Goal: Task Accomplishment & Management: Use online tool/utility

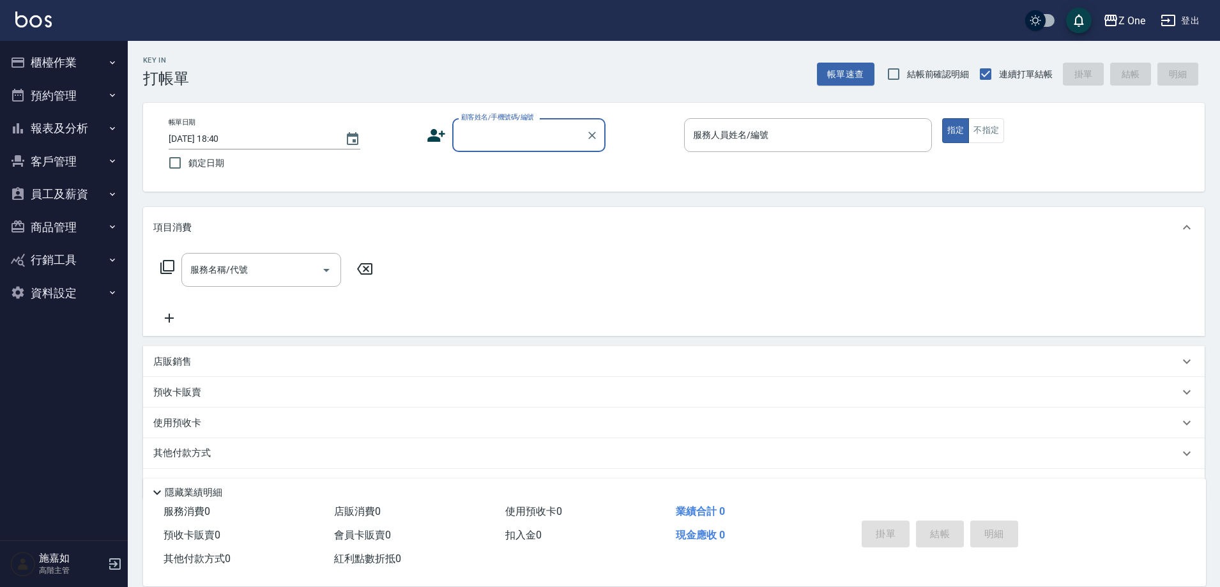
click at [116, 125] on icon "button" at bounding box center [112, 128] width 10 height 10
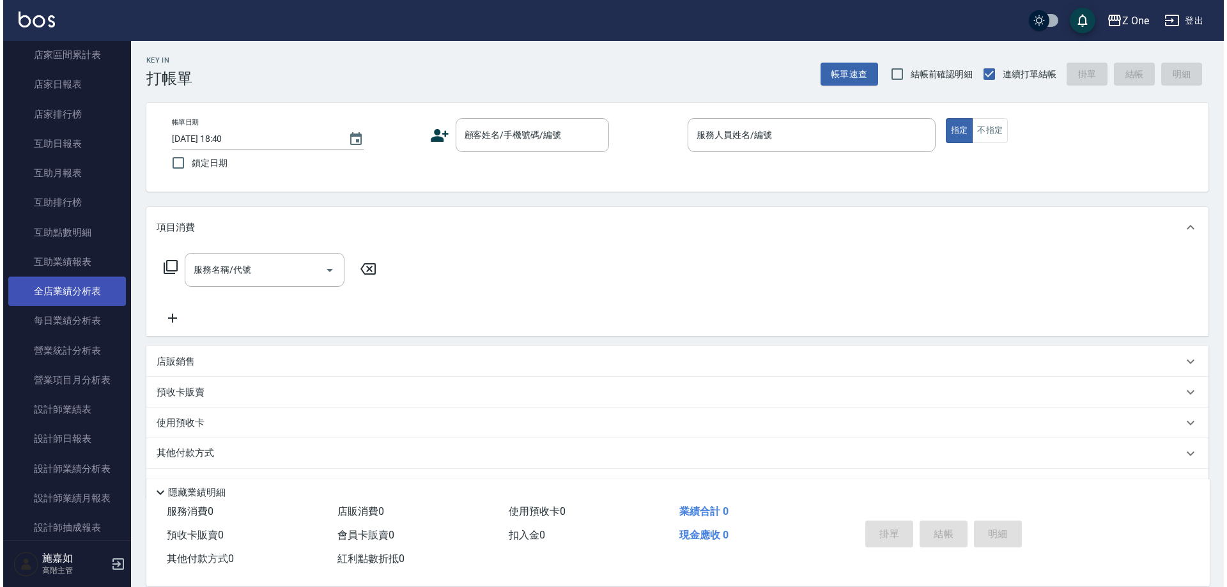
scroll to position [192, 0]
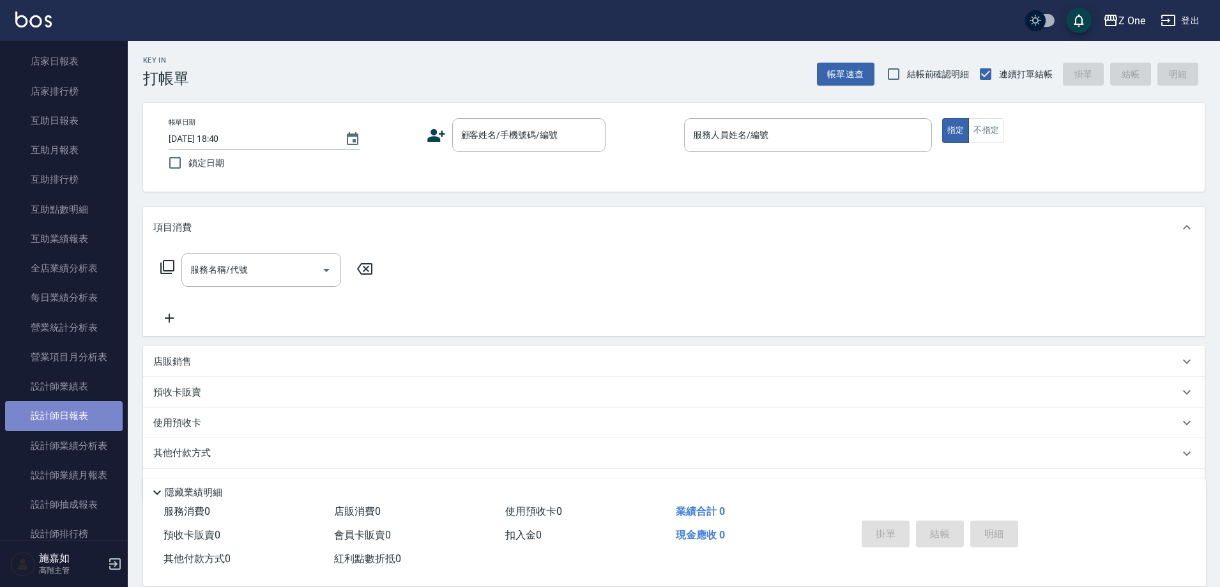
click at [76, 413] on link "設計師日報表" at bounding box center [64, 415] width 118 height 29
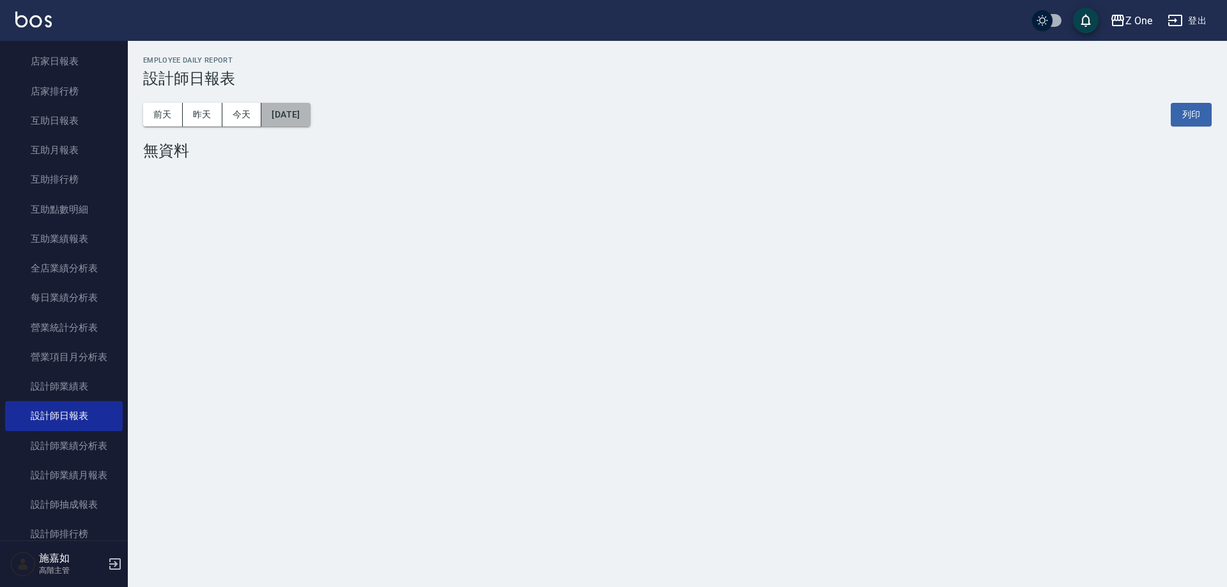
click at [293, 109] on button "[DATE]" at bounding box center [285, 115] width 49 height 24
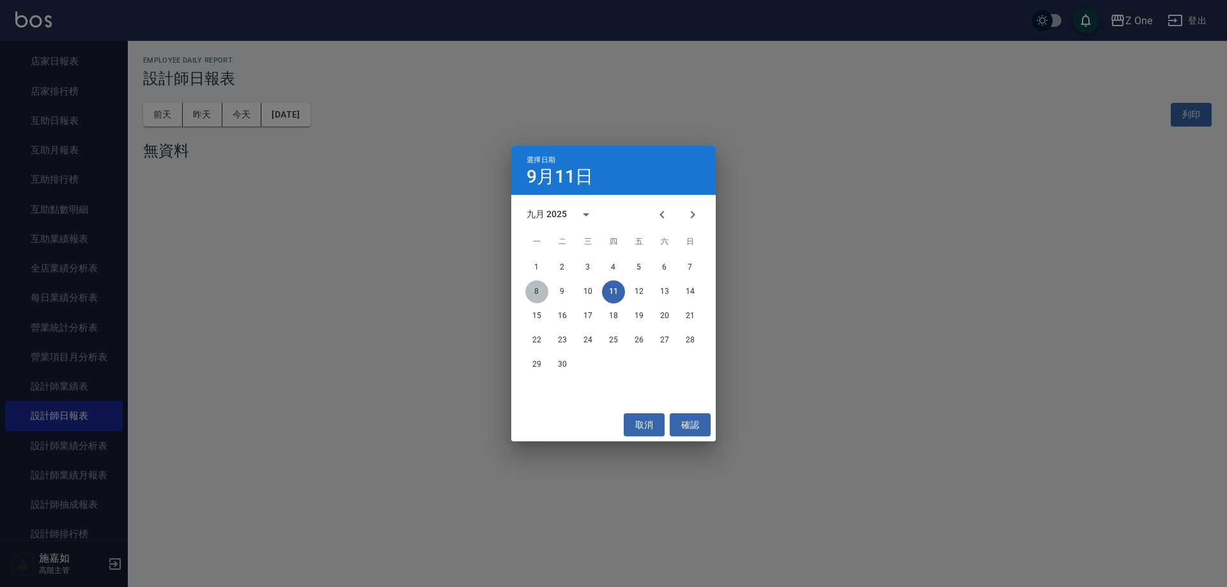
click at [539, 290] on button "8" at bounding box center [536, 292] width 23 height 23
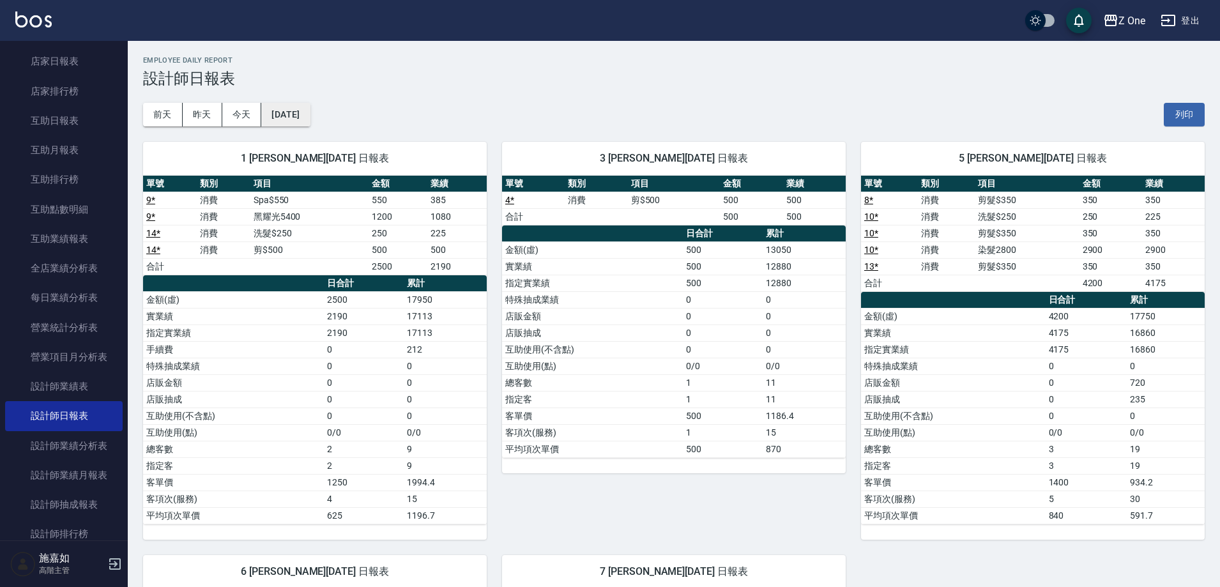
click at [310, 111] on button "[DATE]" at bounding box center [285, 115] width 49 height 24
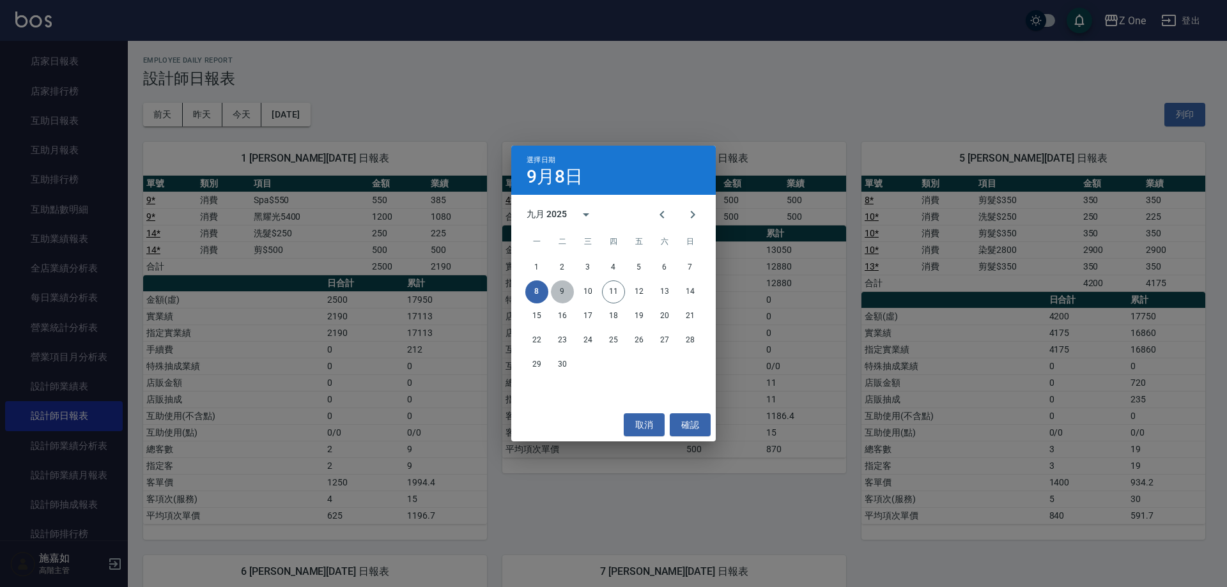
click at [562, 291] on button "9" at bounding box center [562, 292] width 23 height 23
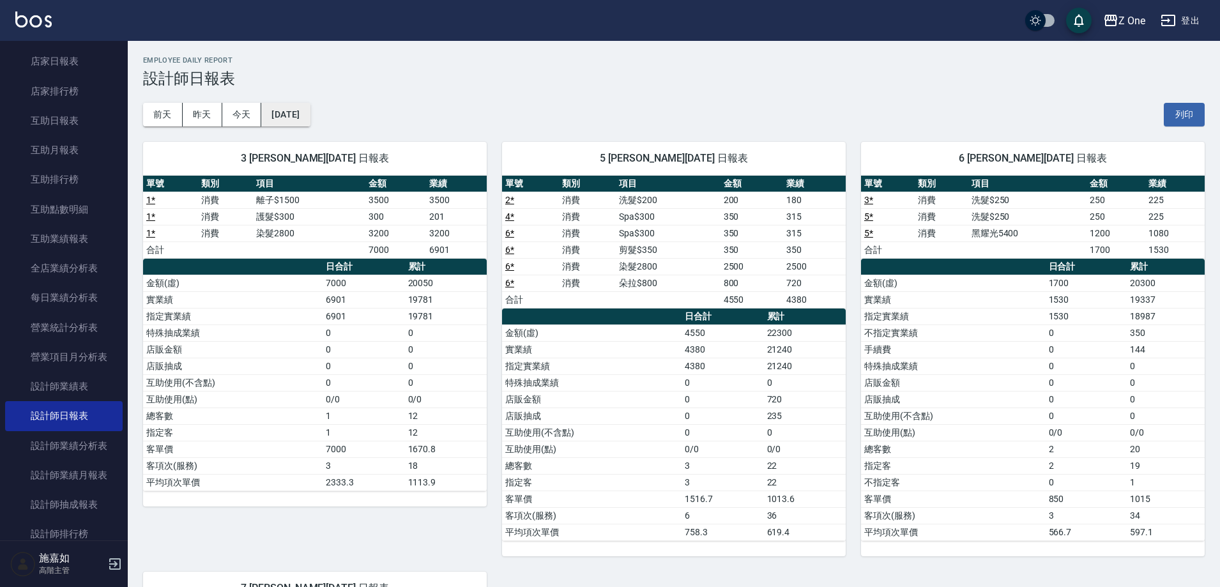
click at [310, 116] on button "[DATE]" at bounding box center [285, 115] width 49 height 24
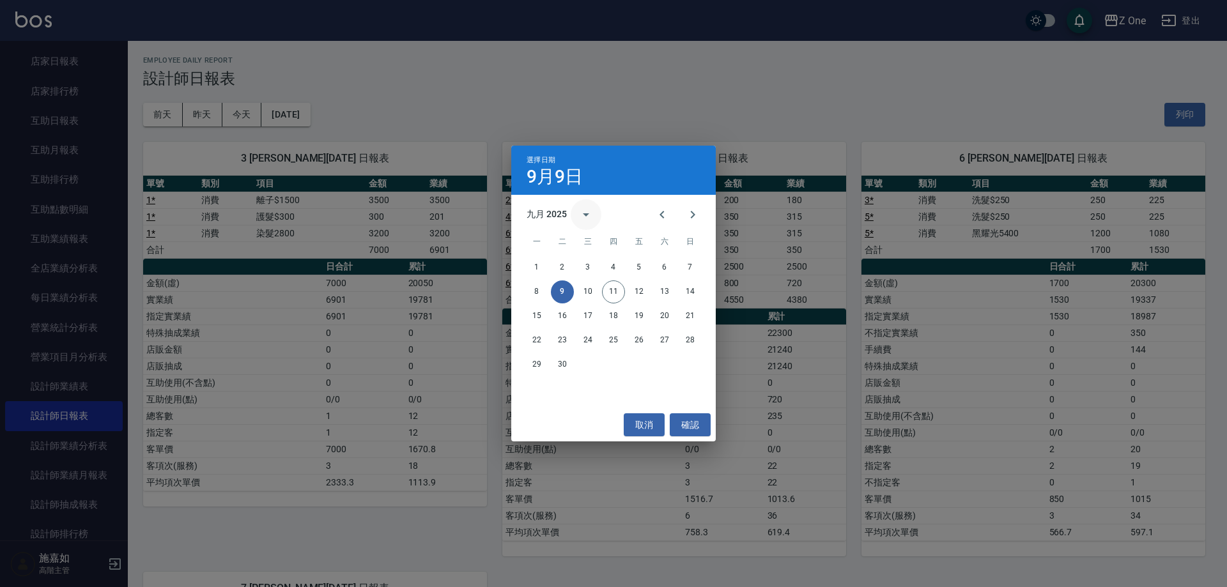
click at [586, 218] on icon "calendar view is open, switch to year view" at bounding box center [585, 214] width 15 height 15
click at [612, 318] on button "2024" at bounding box center [613, 318] width 46 height 23
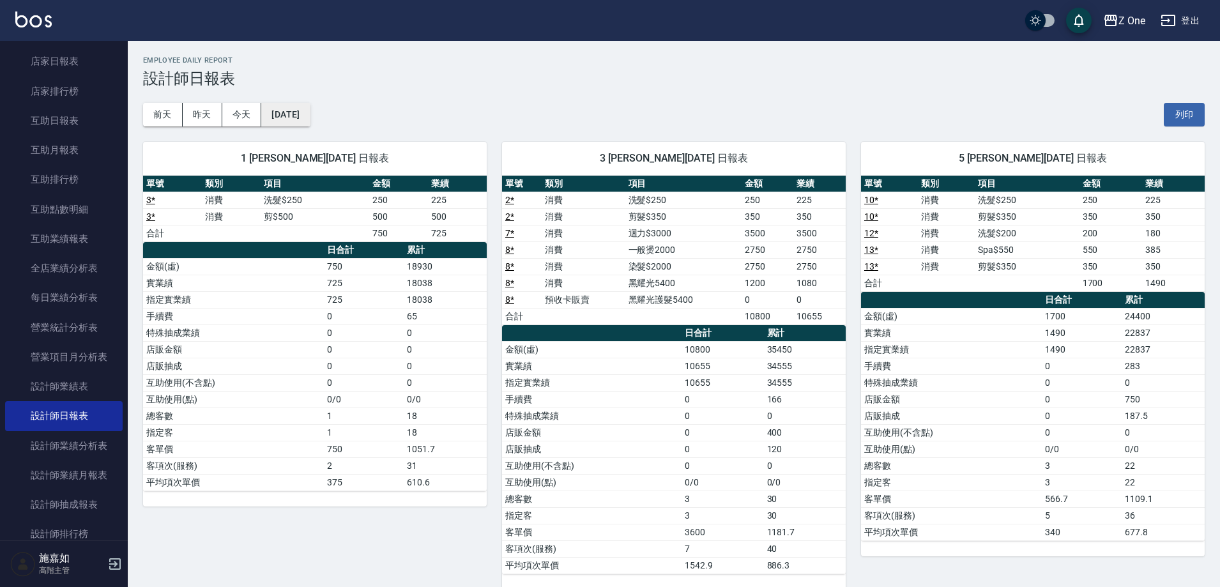
click at [310, 120] on button "[DATE]" at bounding box center [285, 115] width 49 height 24
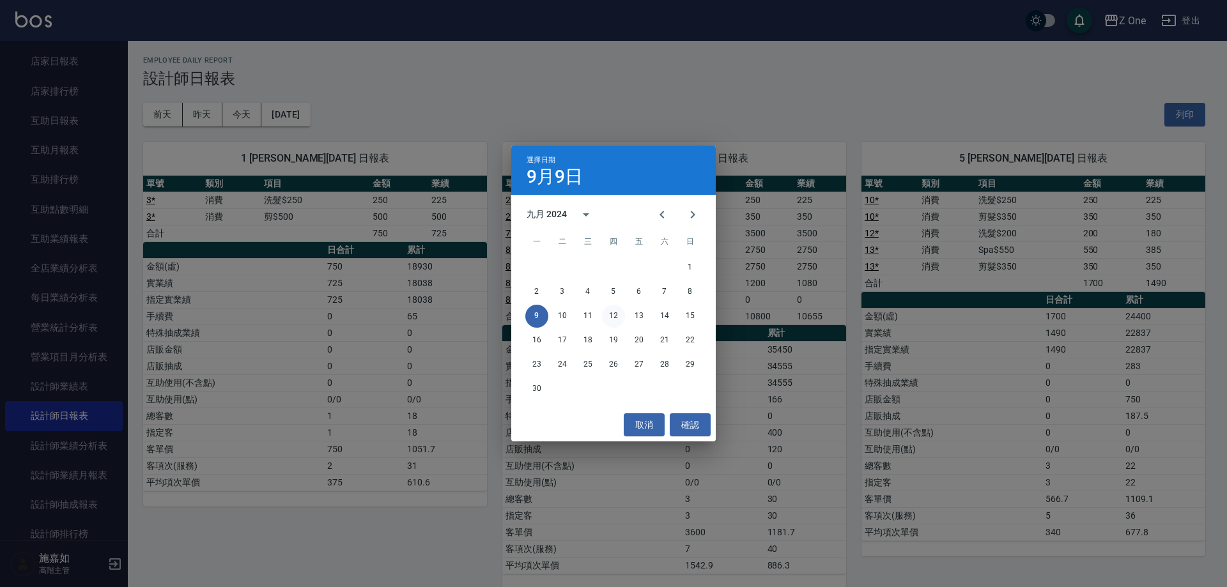
click at [614, 315] on button "12" at bounding box center [613, 316] width 23 height 23
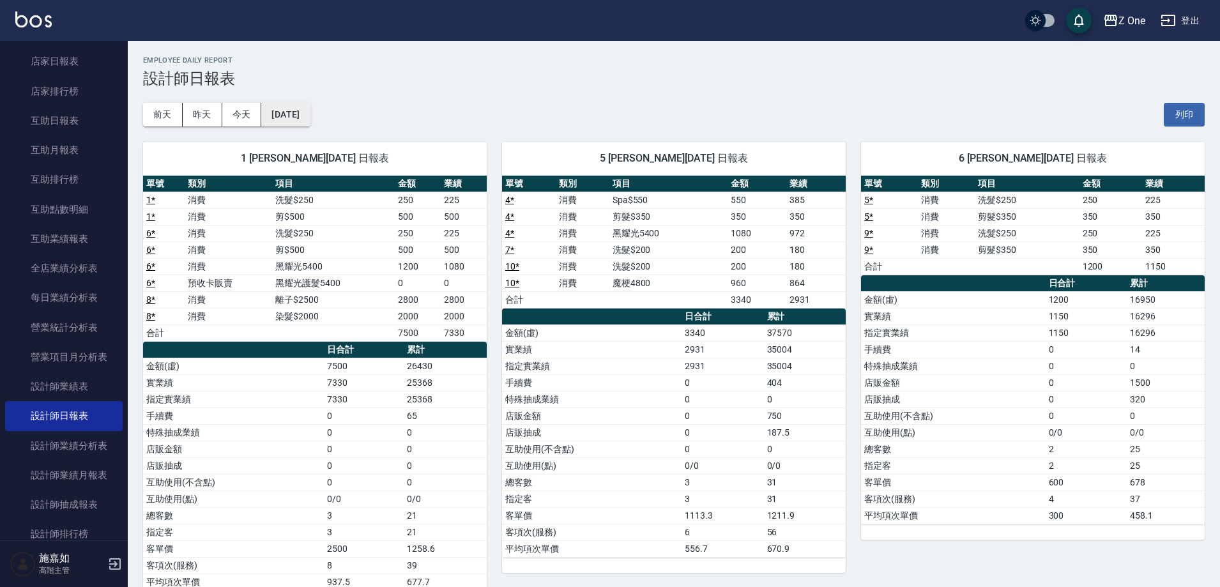
click at [310, 116] on button "[DATE]" at bounding box center [285, 115] width 49 height 24
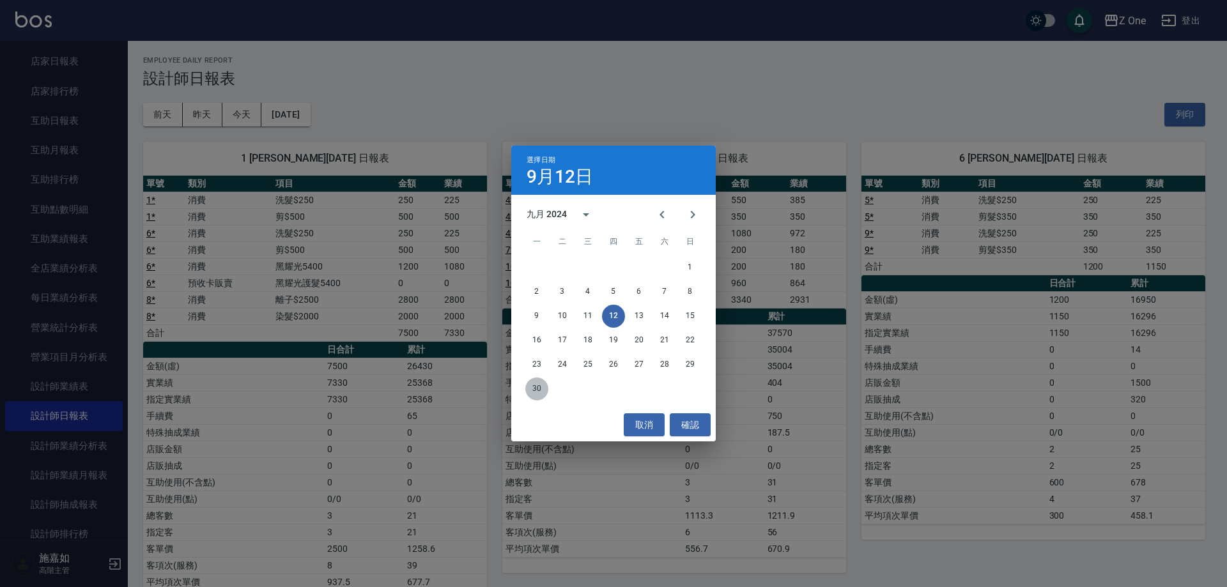
click at [534, 390] on button "30" at bounding box center [536, 389] width 23 height 23
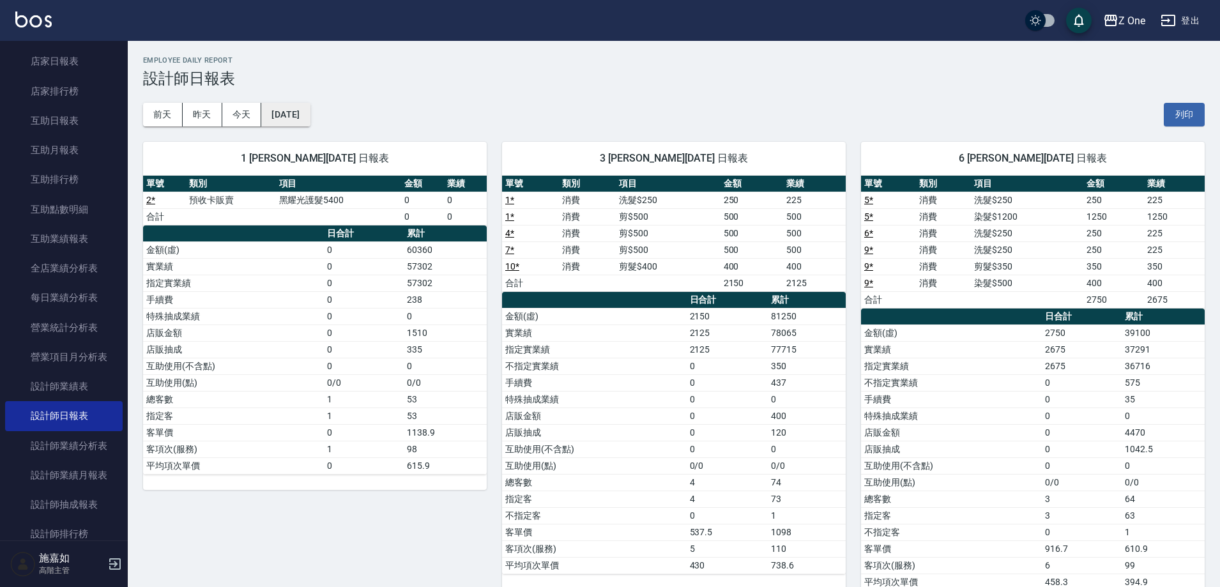
click at [310, 123] on button "[DATE]" at bounding box center [285, 115] width 49 height 24
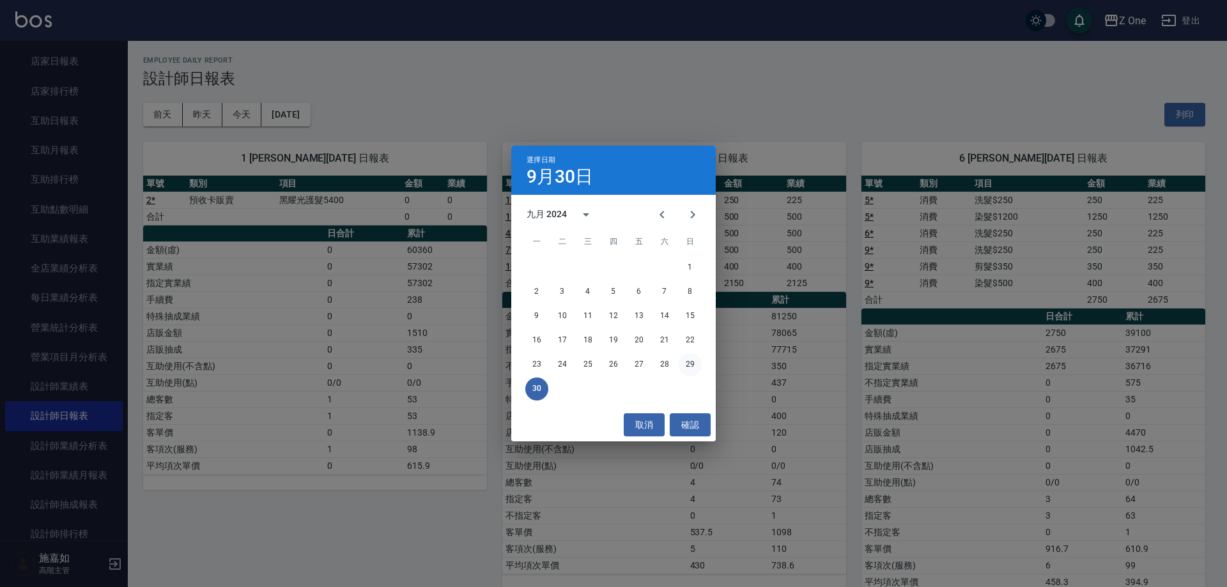
click at [686, 355] on button "29" at bounding box center [690, 364] width 23 height 23
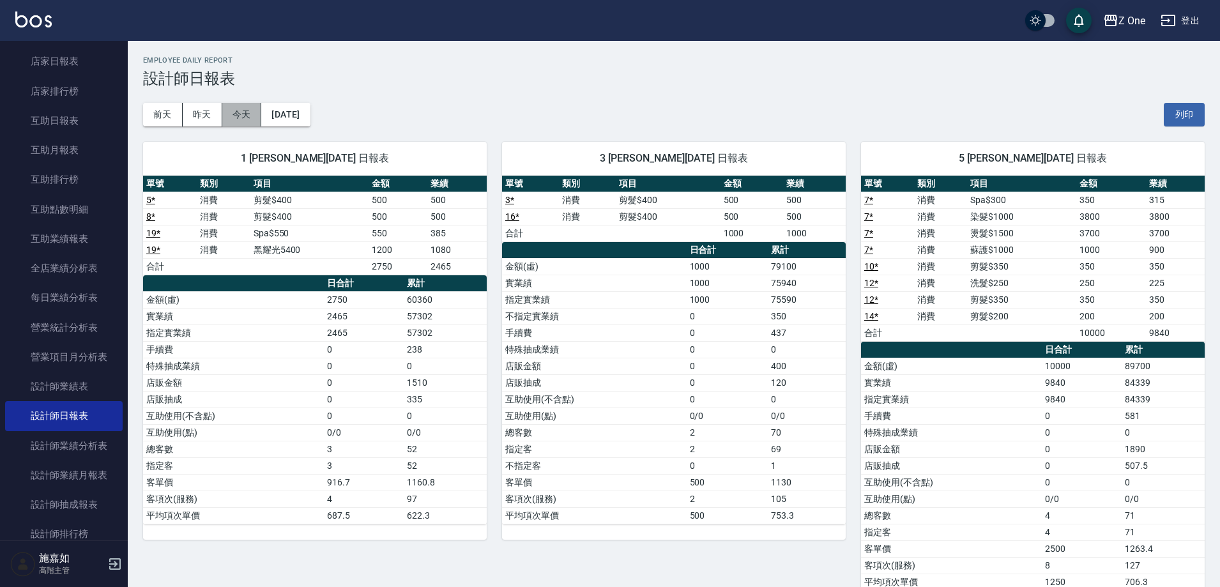
click at [247, 109] on button "今天" at bounding box center [242, 115] width 40 height 24
